Goal: Transaction & Acquisition: Book appointment/travel/reservation

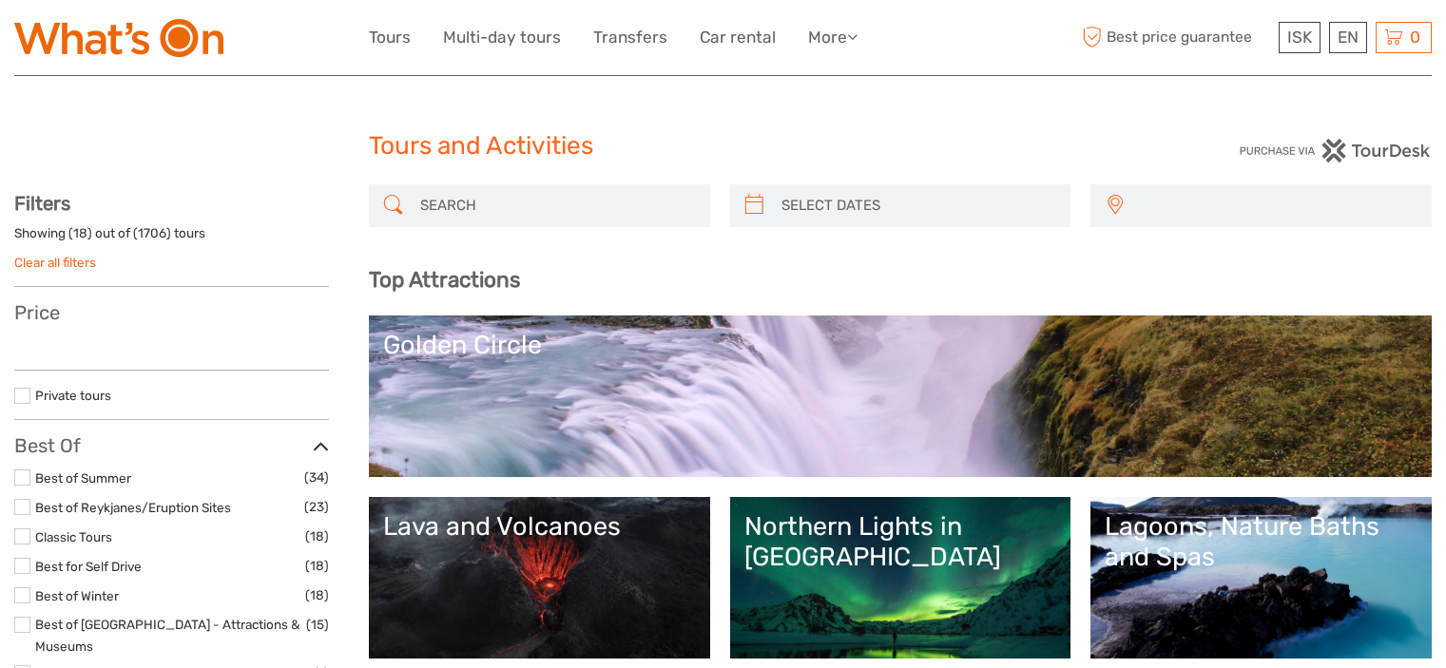
select select
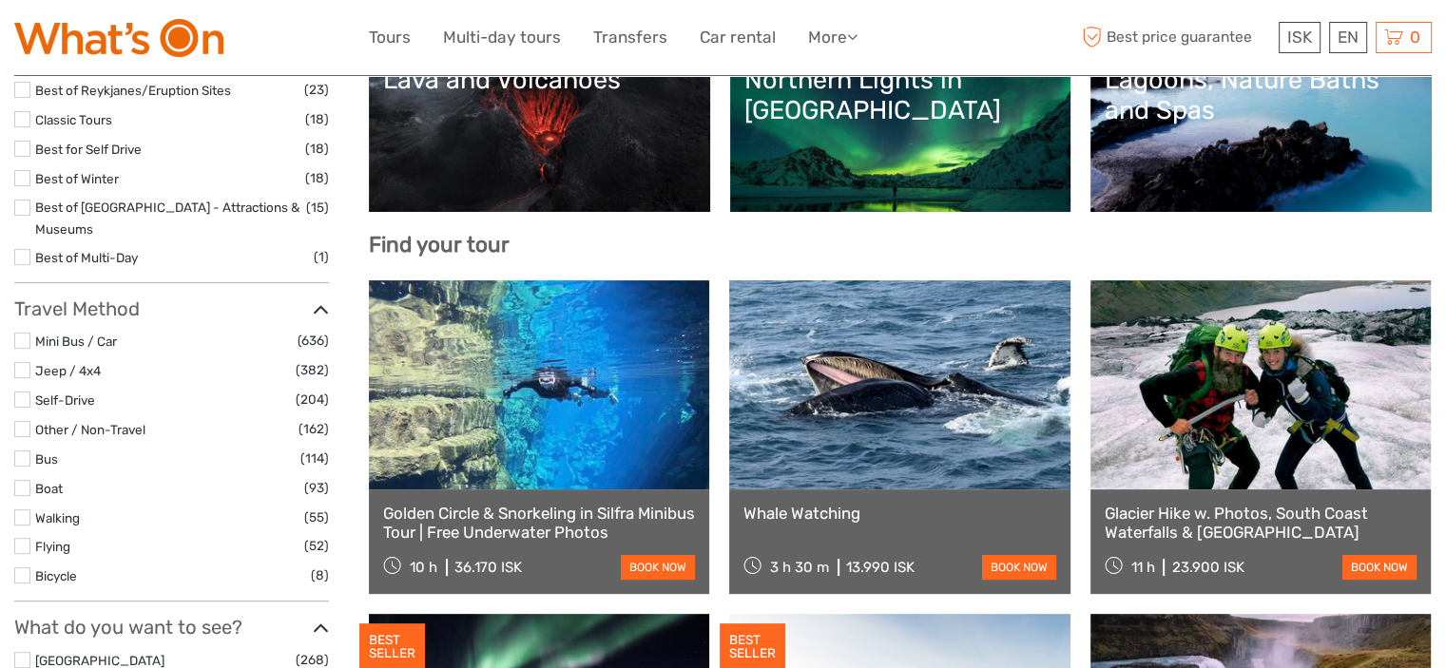
scroll to position [498, 0]
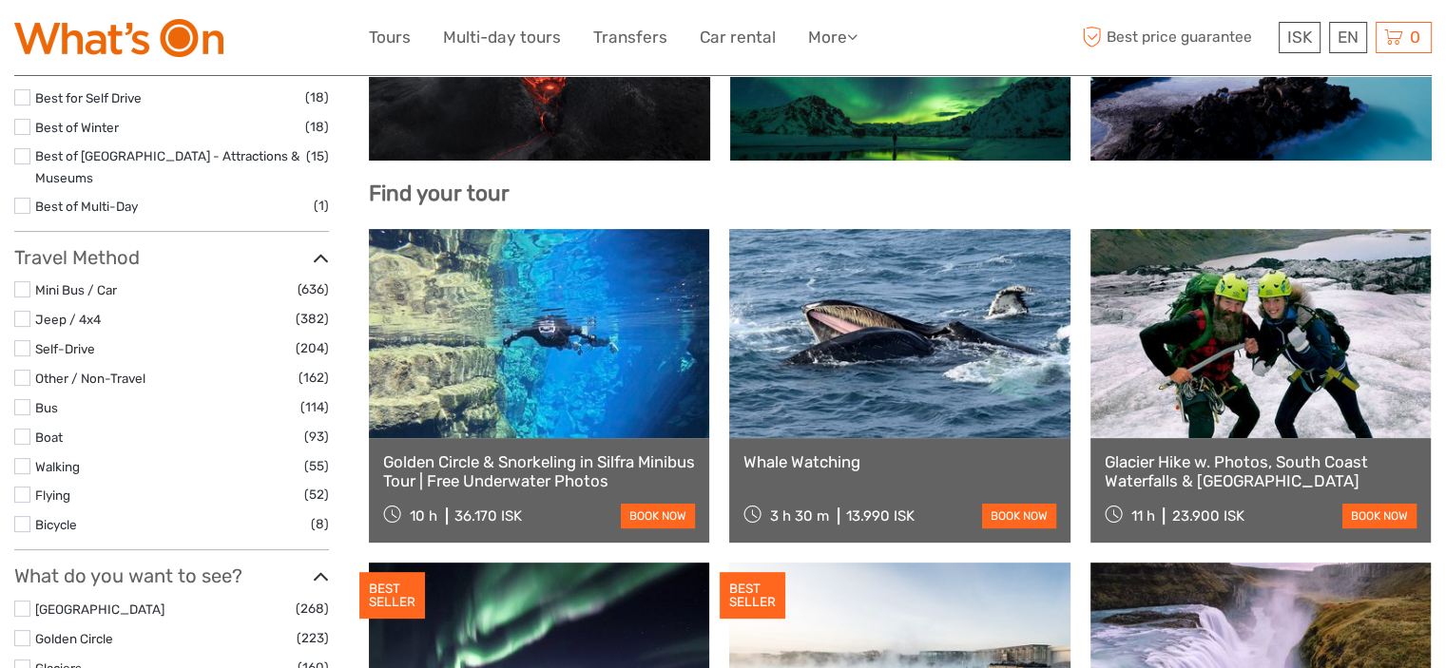
drag, startPoint x: 1189, startPoint y: 421, endPoint x: 1134, endPoint y: 375, distance: 71.6
click at [1134, 375] on link at bounding box center [1260, 333] width 340 height 209
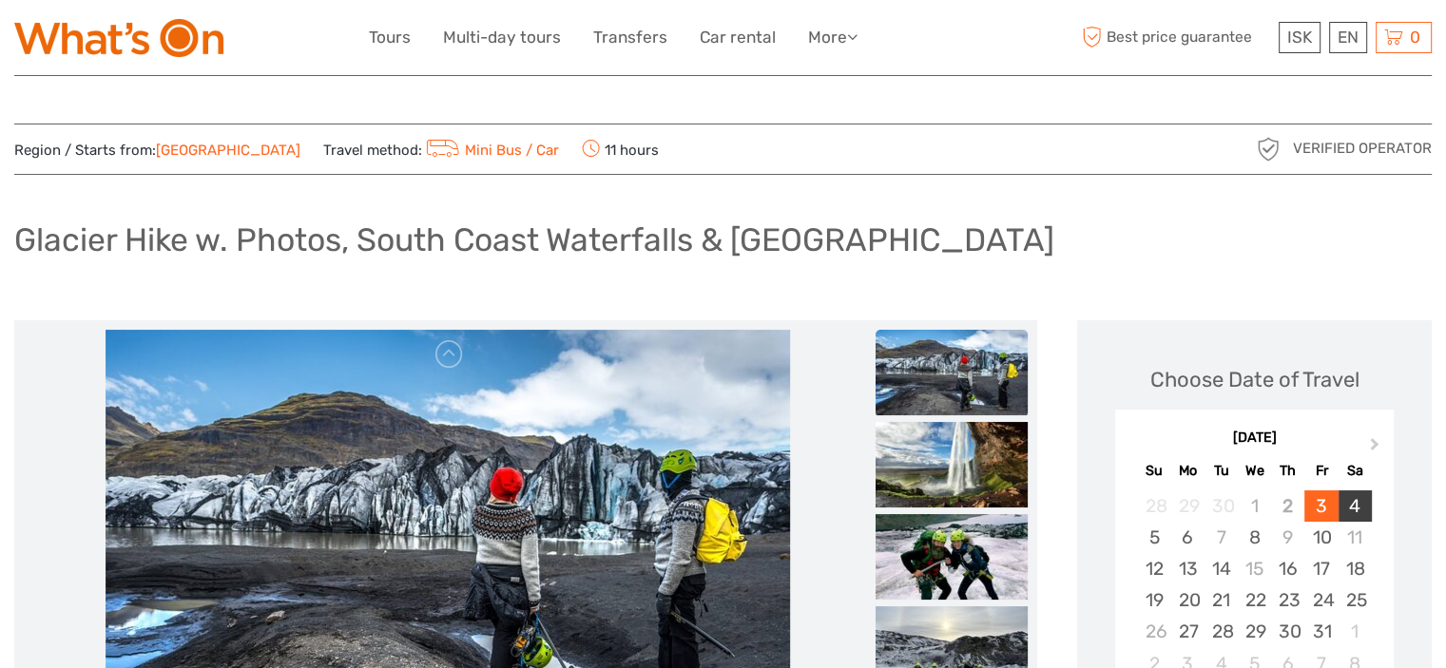
click at [1355, 502] on div "4" at bounding box center [1354, 506] width 33 height 31
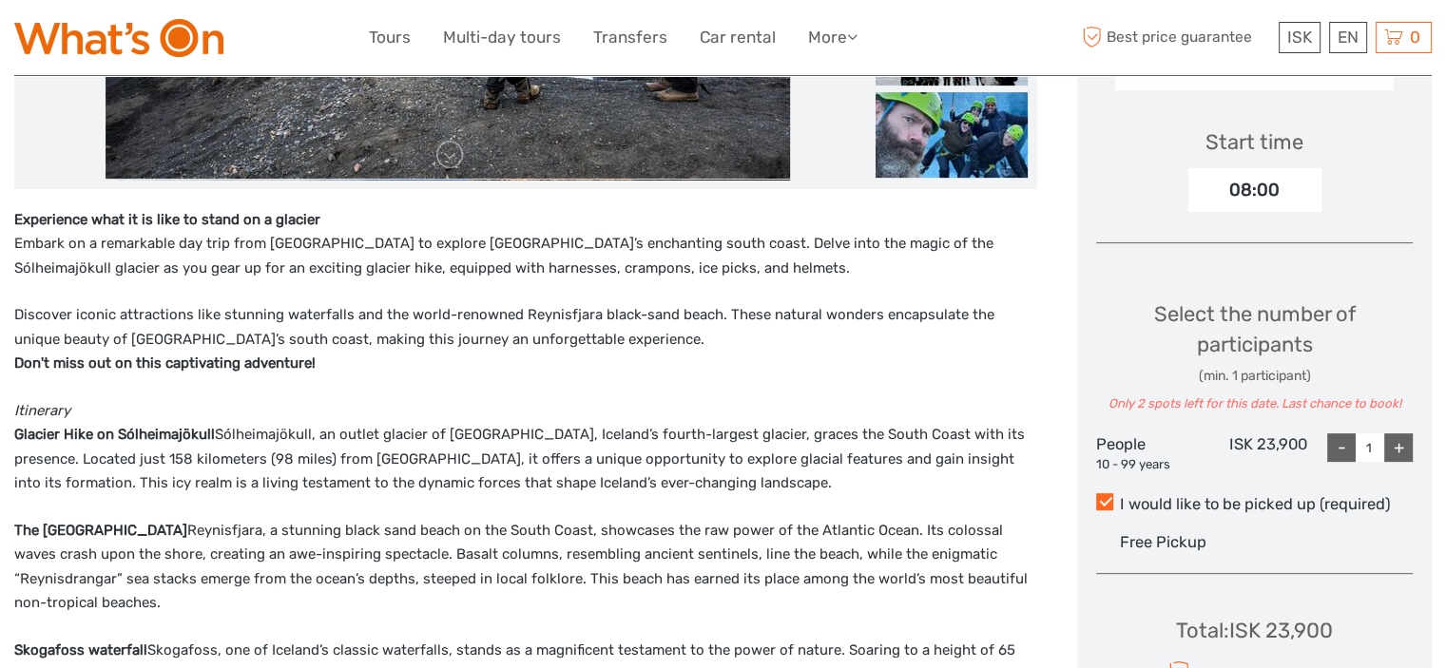
scroll to position [605, 0]
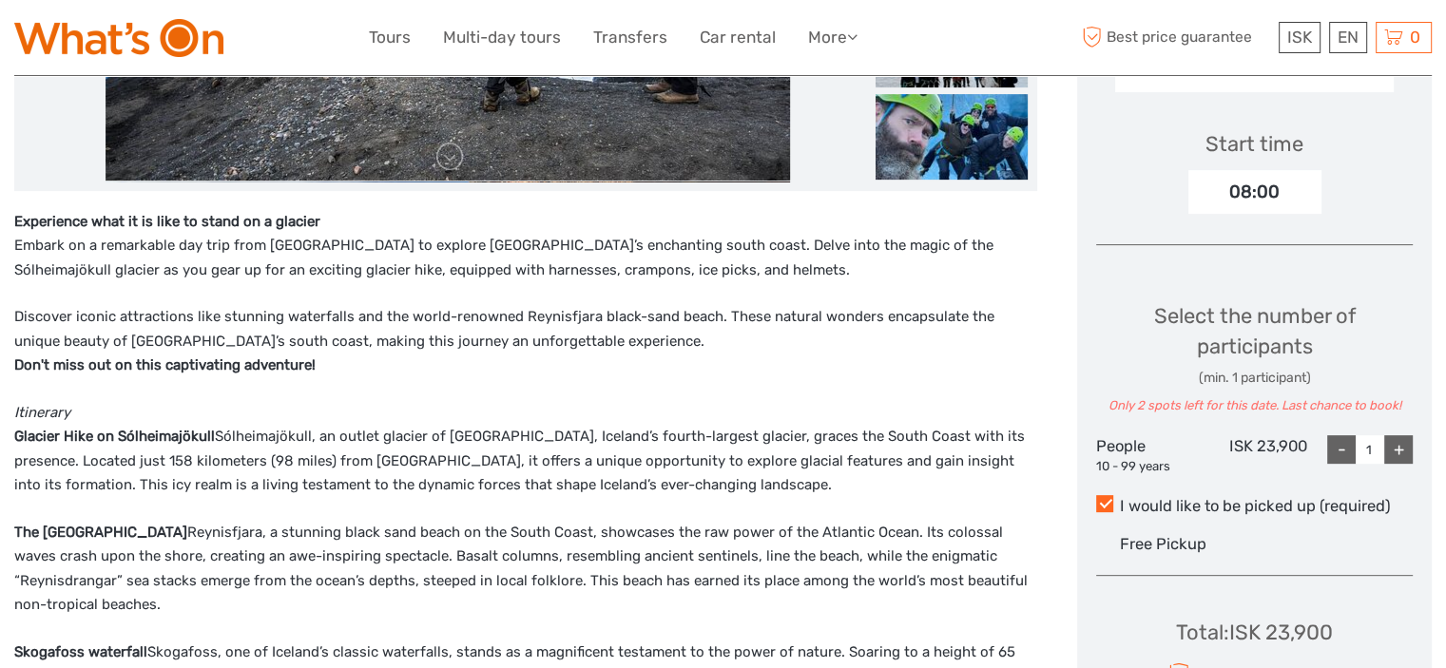
click at [1396, 448] on div "+" at bounding box center [1398, 449] width 29 height 29
type input "2"
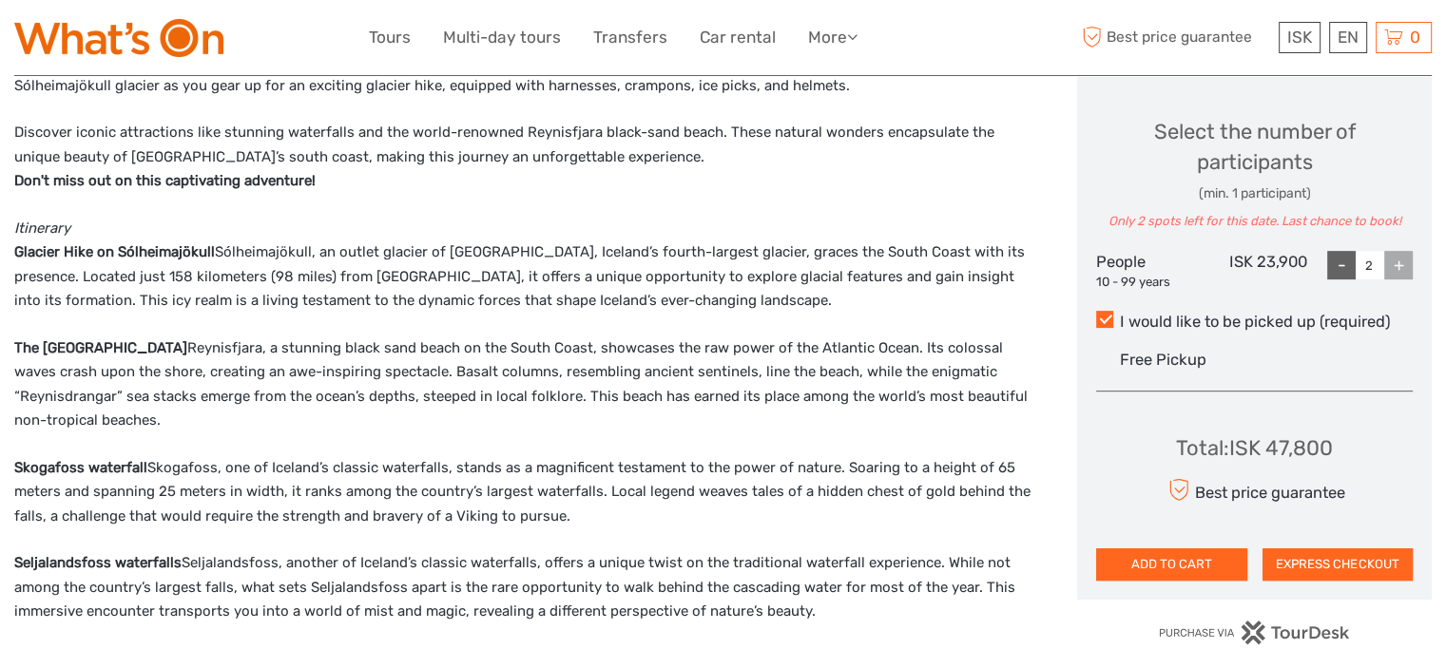
scroll to position [795, 0]
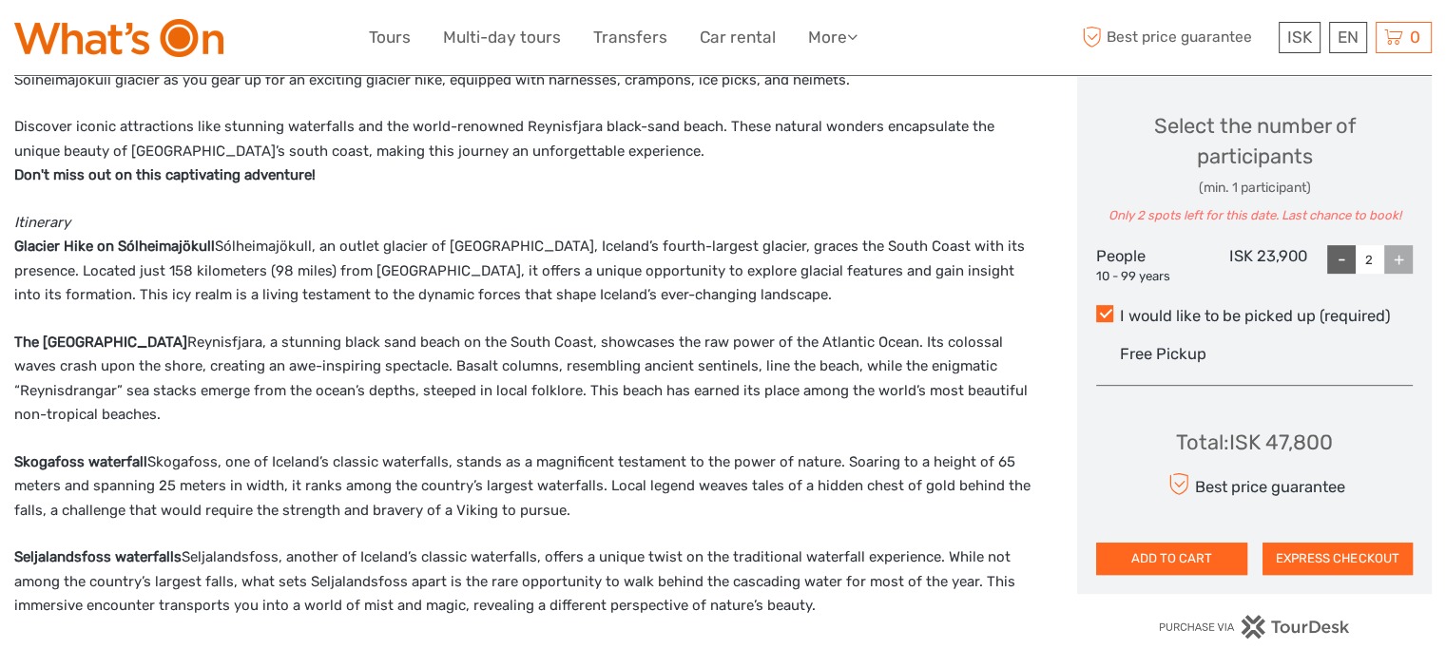
click at [1214, 561] on button "ADD TO CART" at bounding box center [1171, 559] width 150 height 32
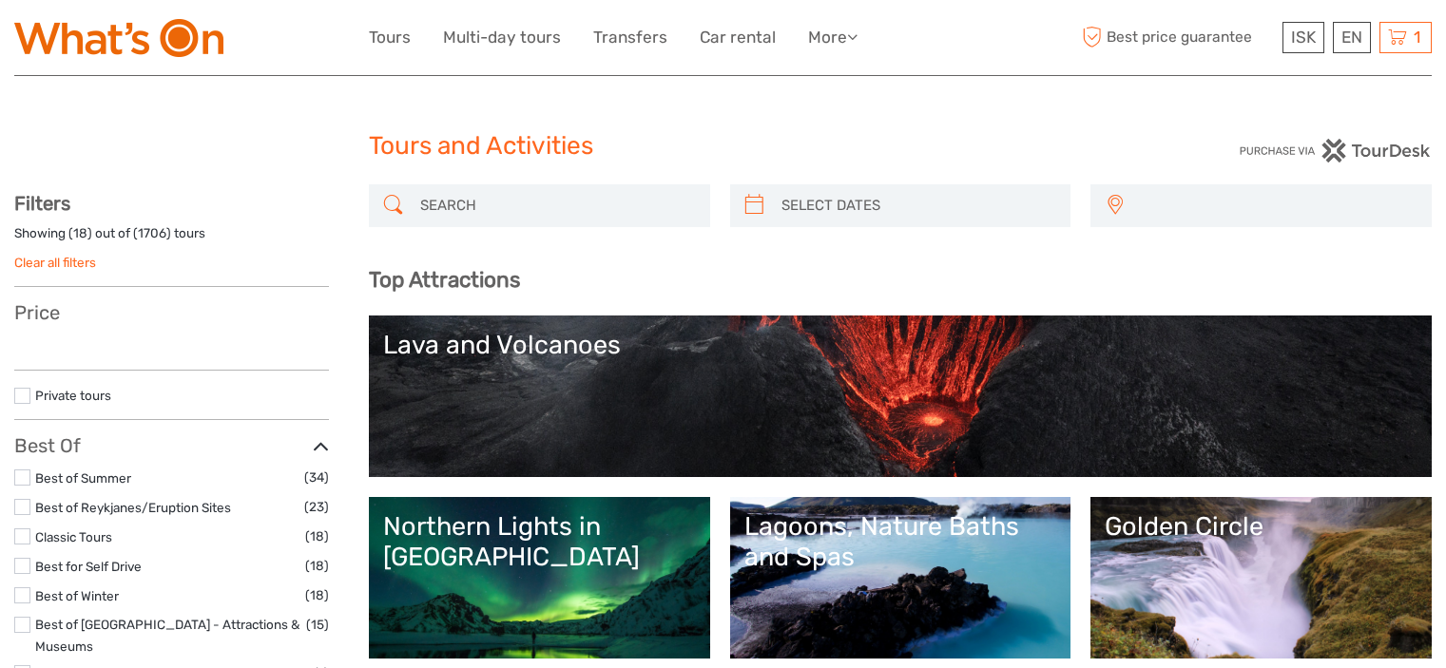
select select
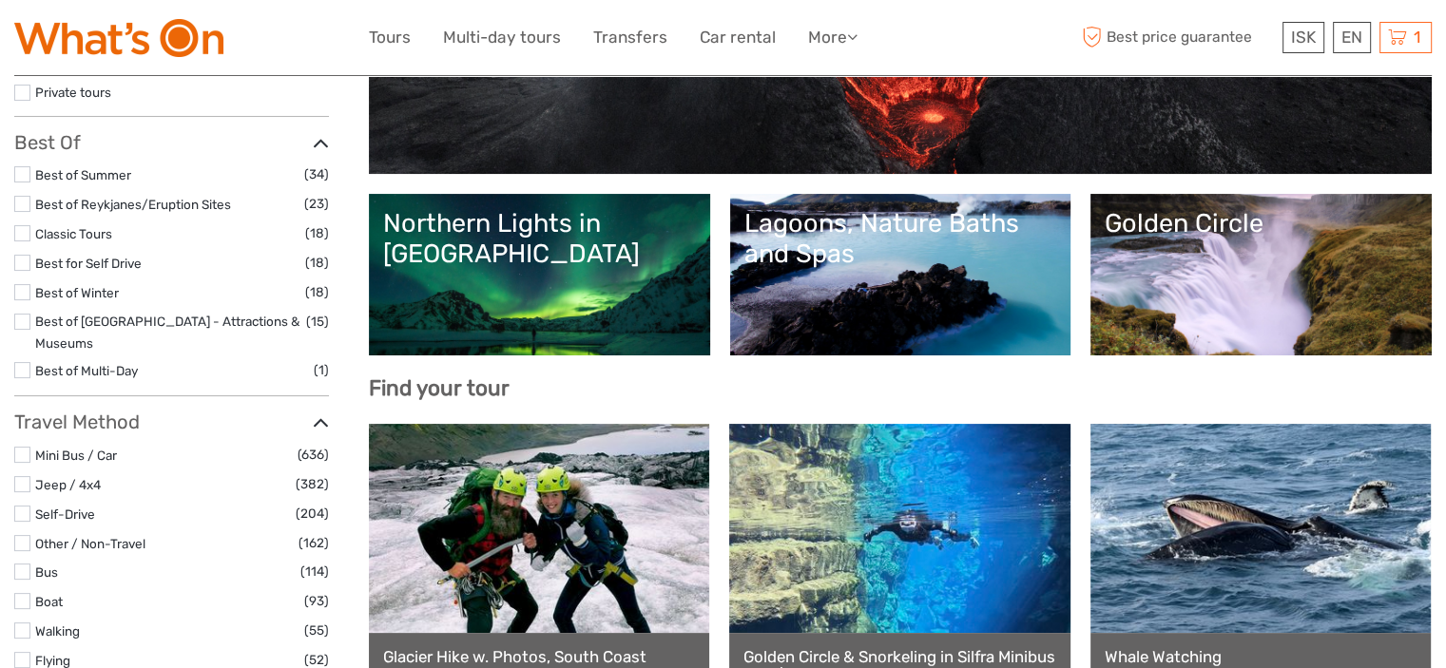
select select
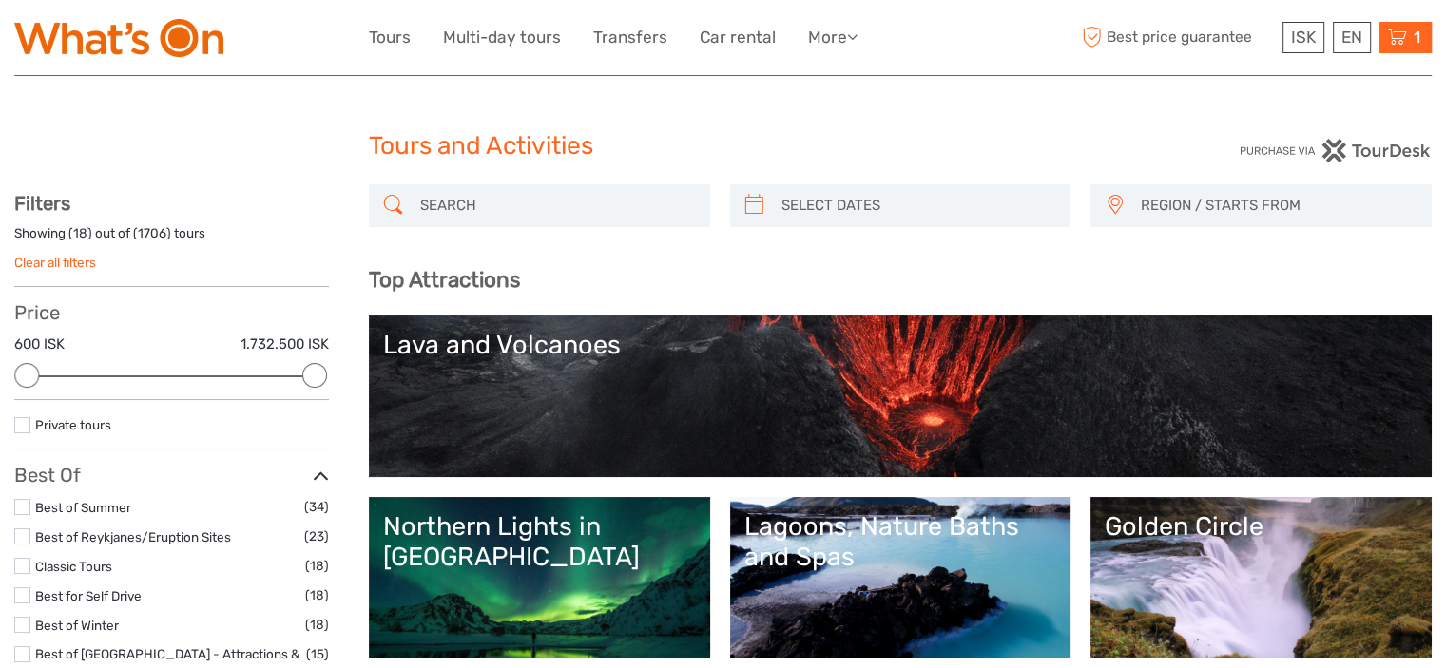
scroll to position [0, 0]
click at [1405, 29] on icon at bounding box center [1397, 38] width 19 height 24
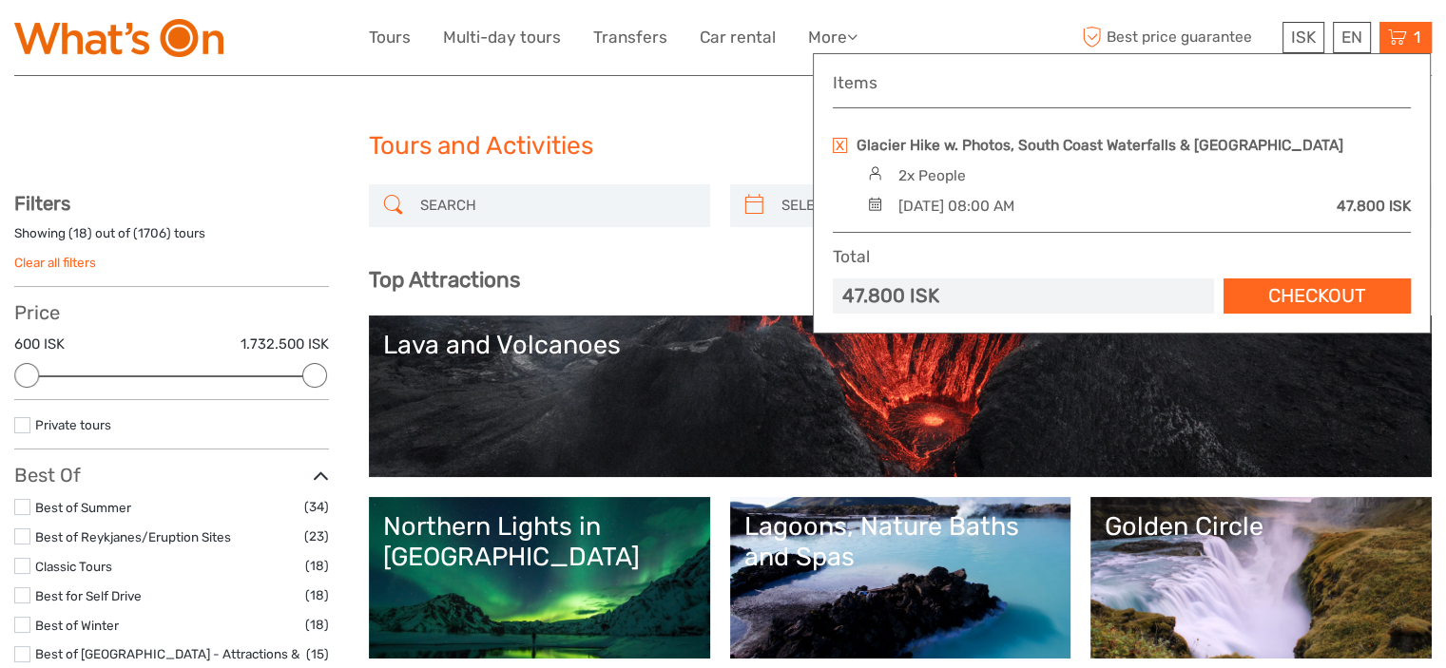
click at [1323, 303] on link "Checkout" at bounding box center [1316, 296] width 187 height 35
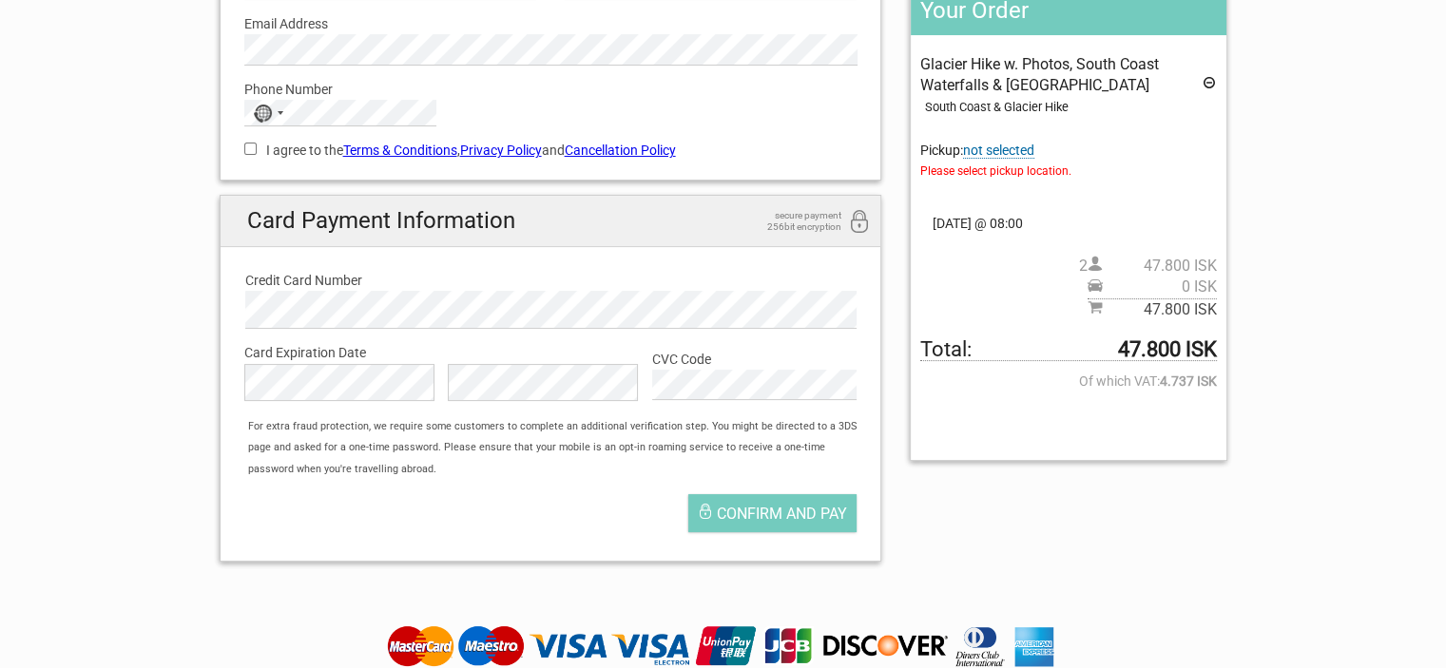
scroll to position [293, 0]
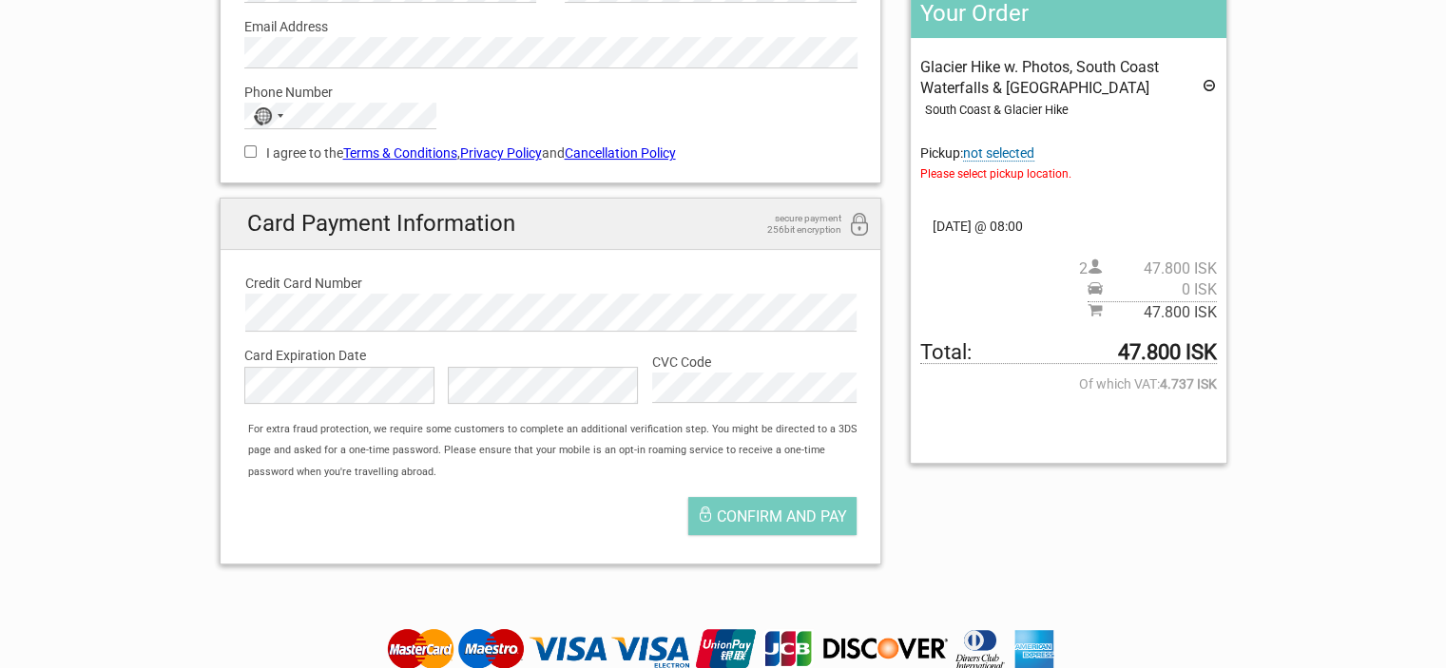
click at [989, 153] on span "not selected" at bounding box center [998, 153] width 71 height 16
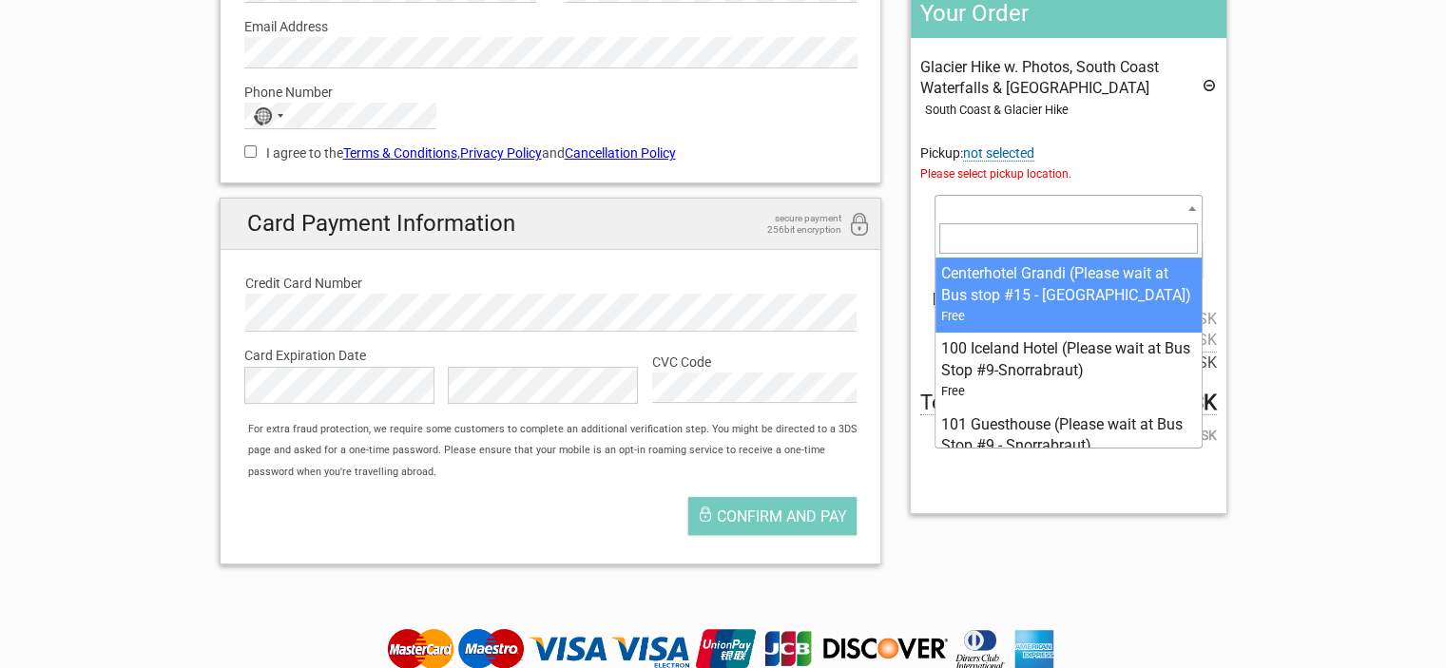
click at [986, 201] on span at bounding box center [1067, 208] width 267 height 27
type input "l"
type input "bus stop 6"
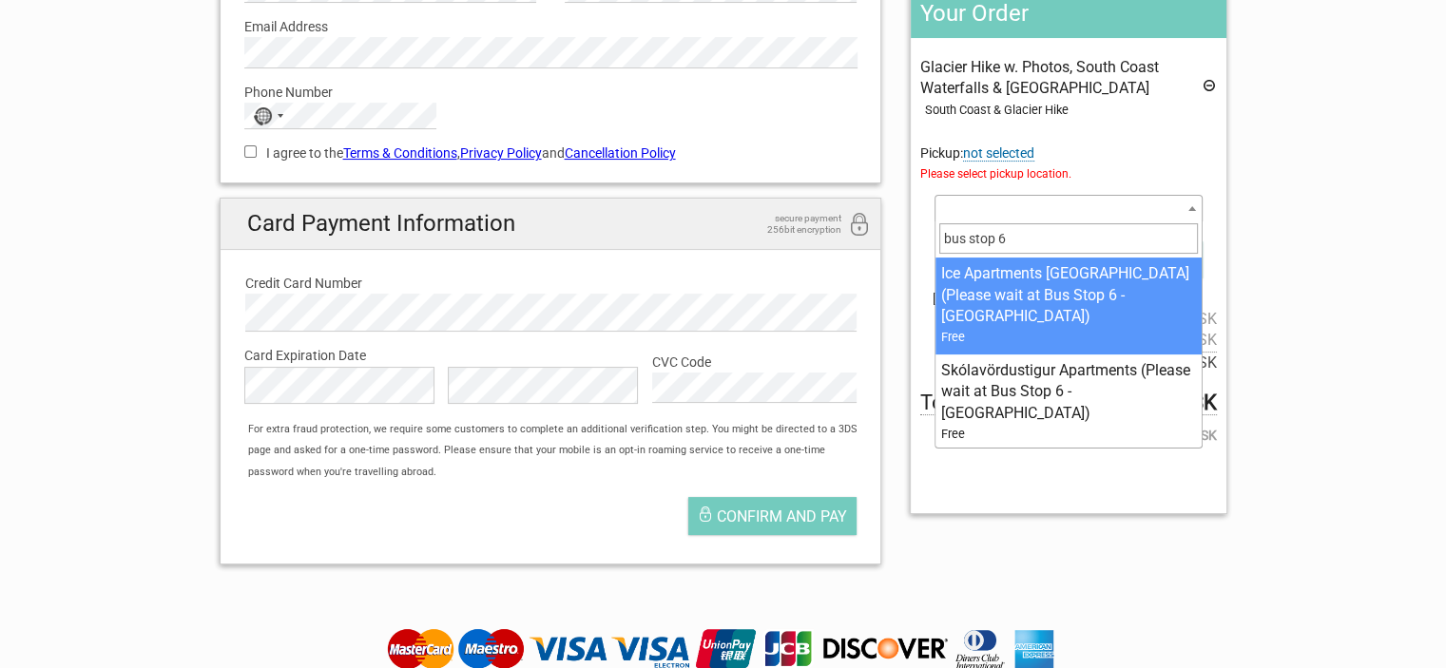
select select "376290"
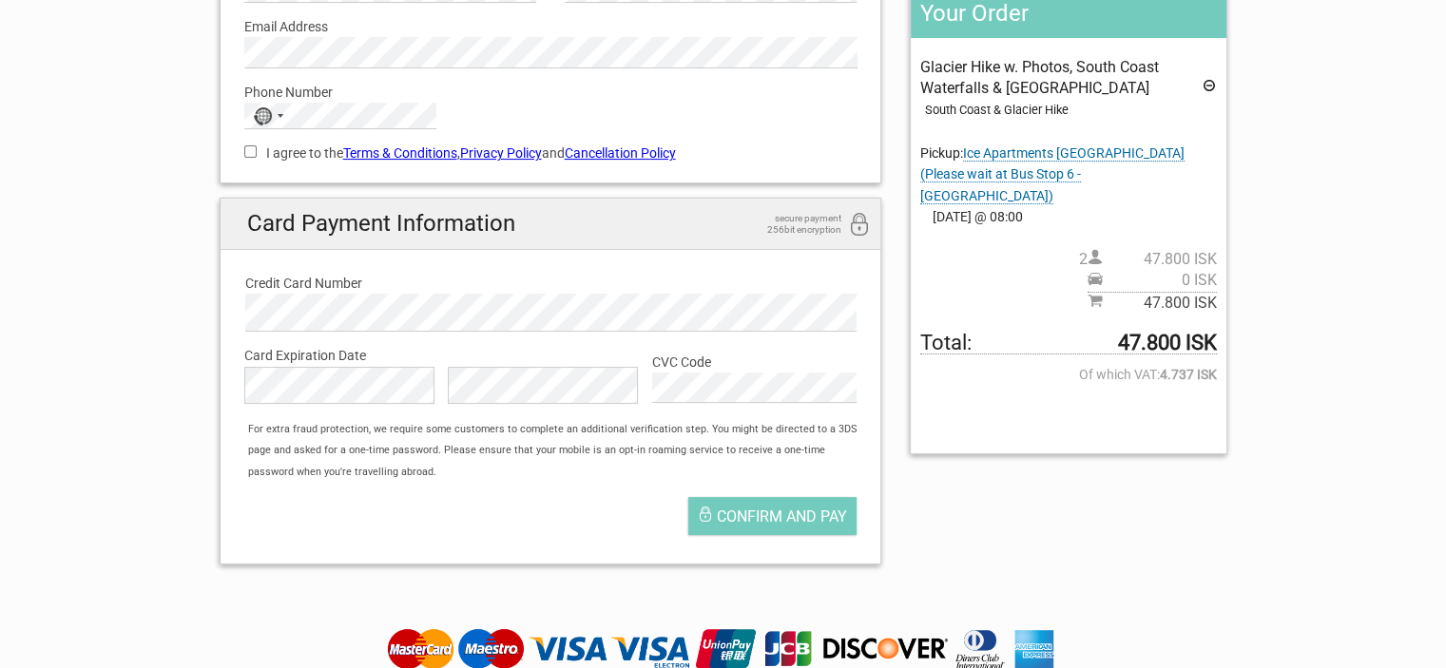
click at [1209, 88] on icon at bounding box center [1209, 88] width 15 height 21
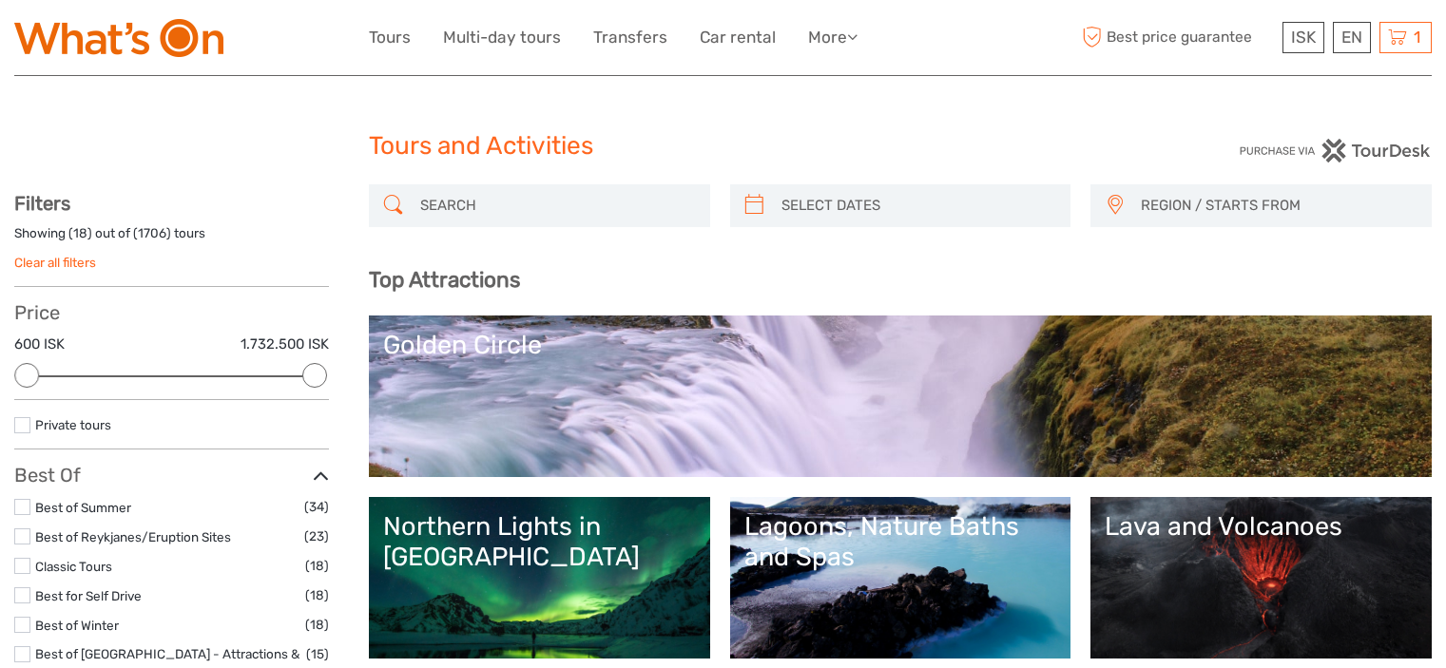
select select
